Goal: Task Accomplishment & Management: Use online tool/utility

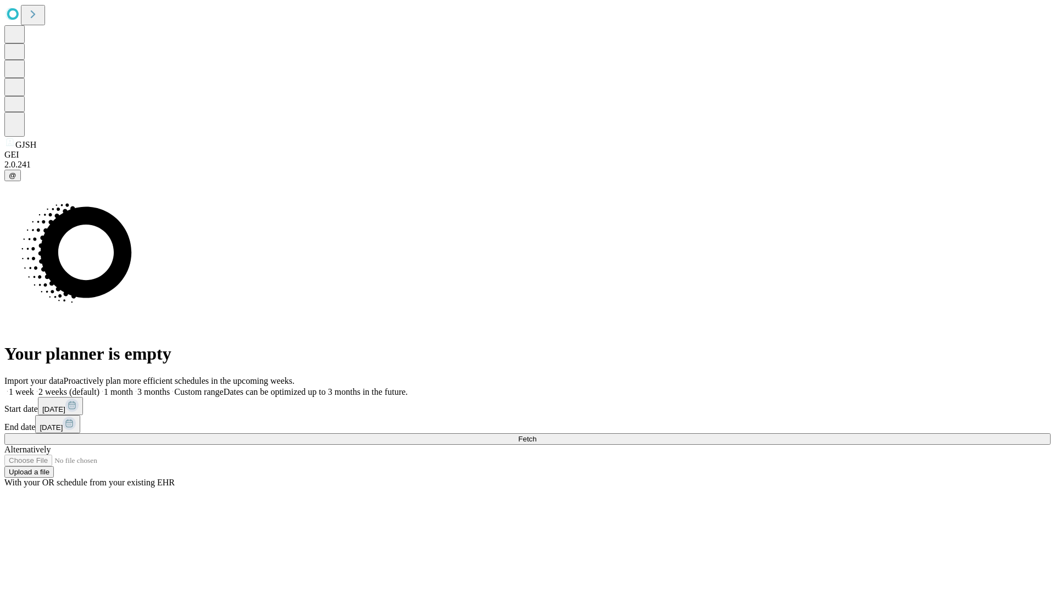
click at [536, 435] on span "Fetch" at bounding box center [527, 439] width 18 height 8
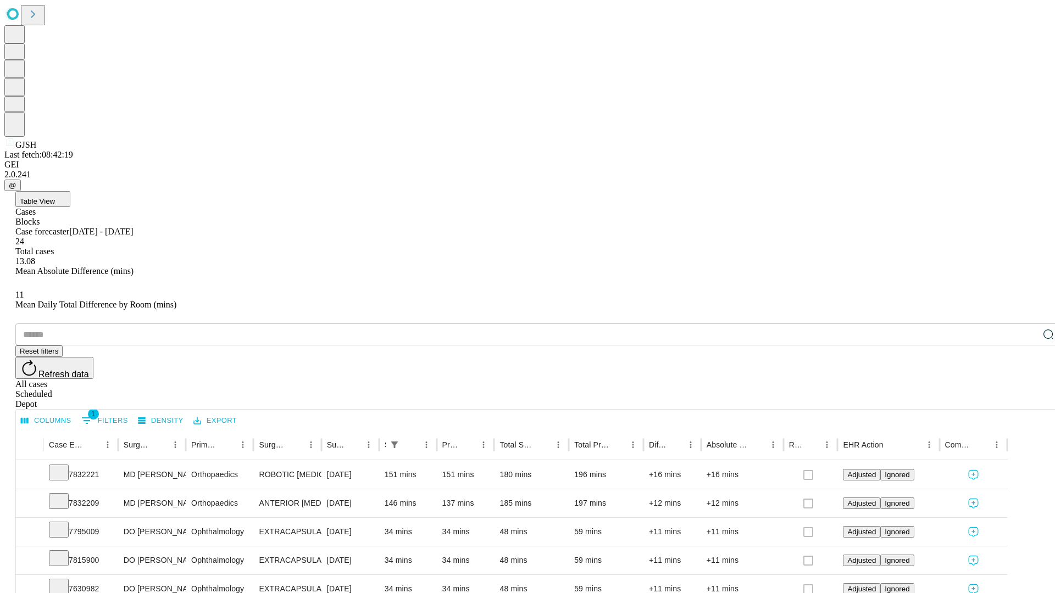
click at [1026, 399] on div "Depot" at bounding box center [538, 404] width 1046 height 10
